Goal: Information Seeking & Learning: Learn about a topic

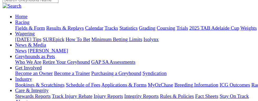
scroll to position [30, 0]
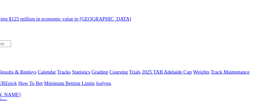
scroll to position [9, 0]
